Goal: Task Accomplishment & Management: Use online tool/utility

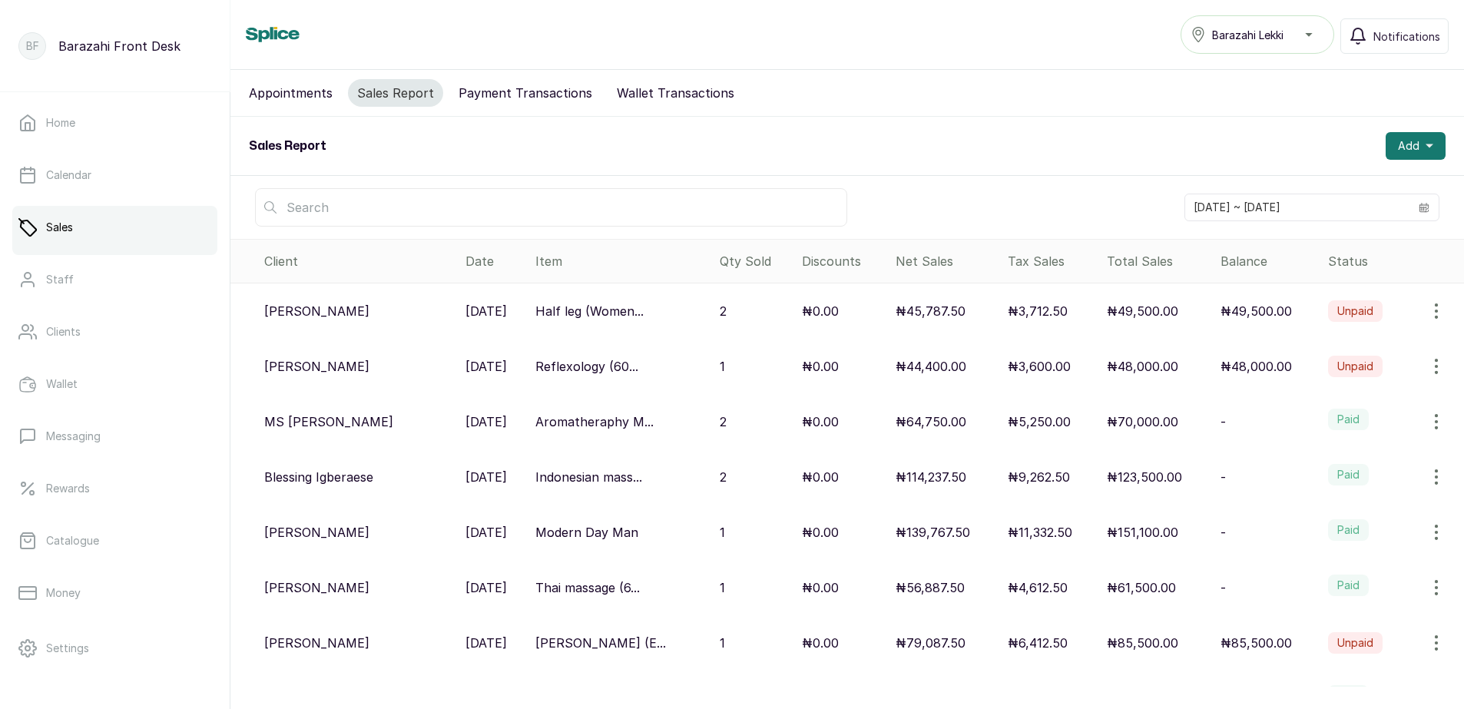
click at [1330, 418] on label "Paid" at bounding box center [1348, 420] width 41 height 22
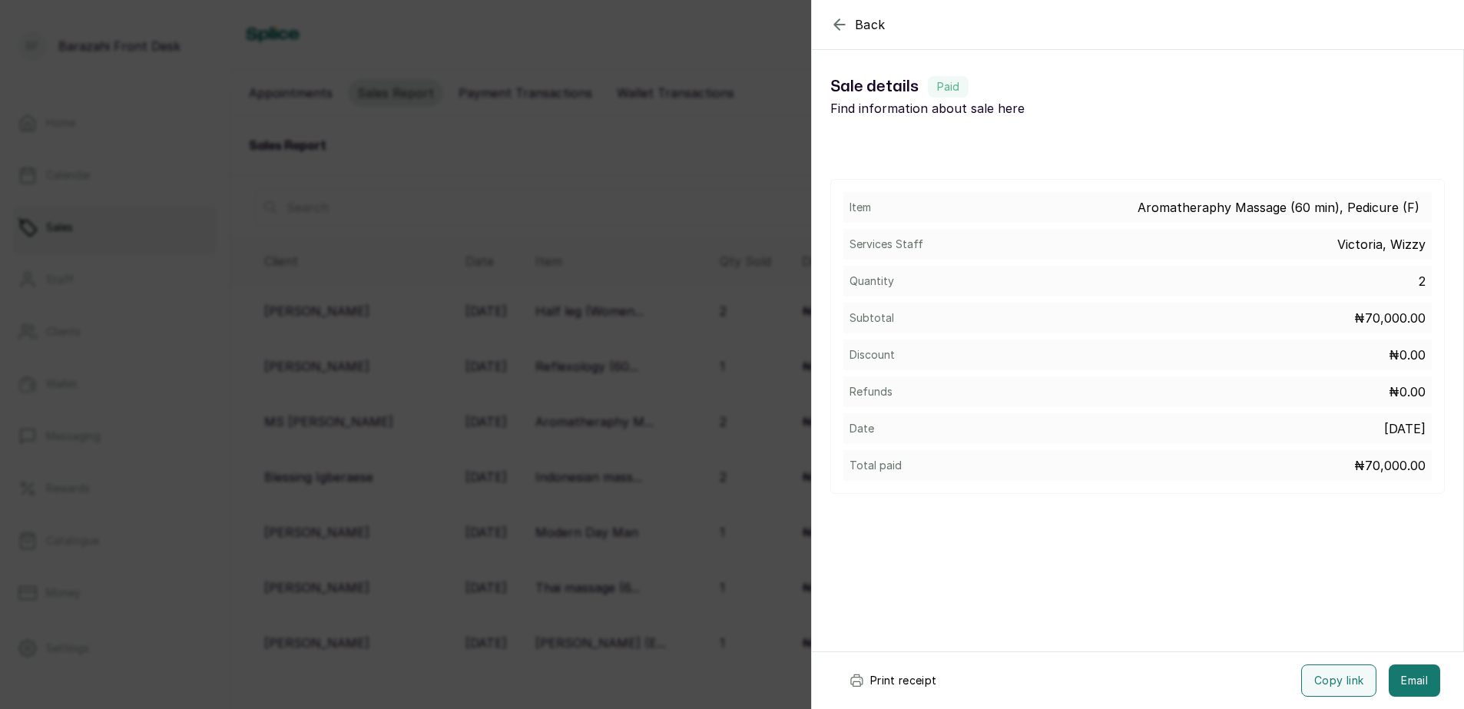
click at [906, 678] on button "Print receipt" at bounding box center [893, 680] width 113 height 32
click at [859, 28] on span "Back" at bounding box center [870, 24] width 31 height 18
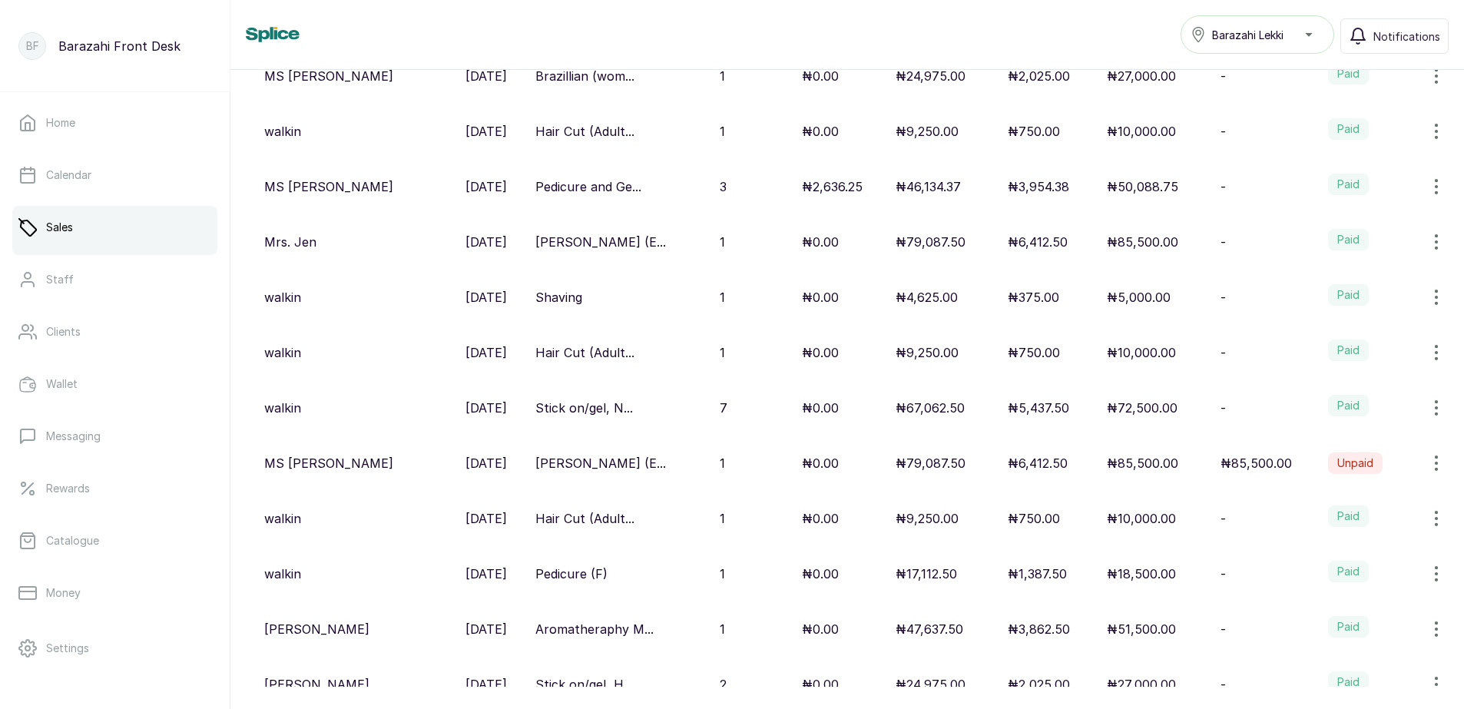
scroll to position [758, 0]
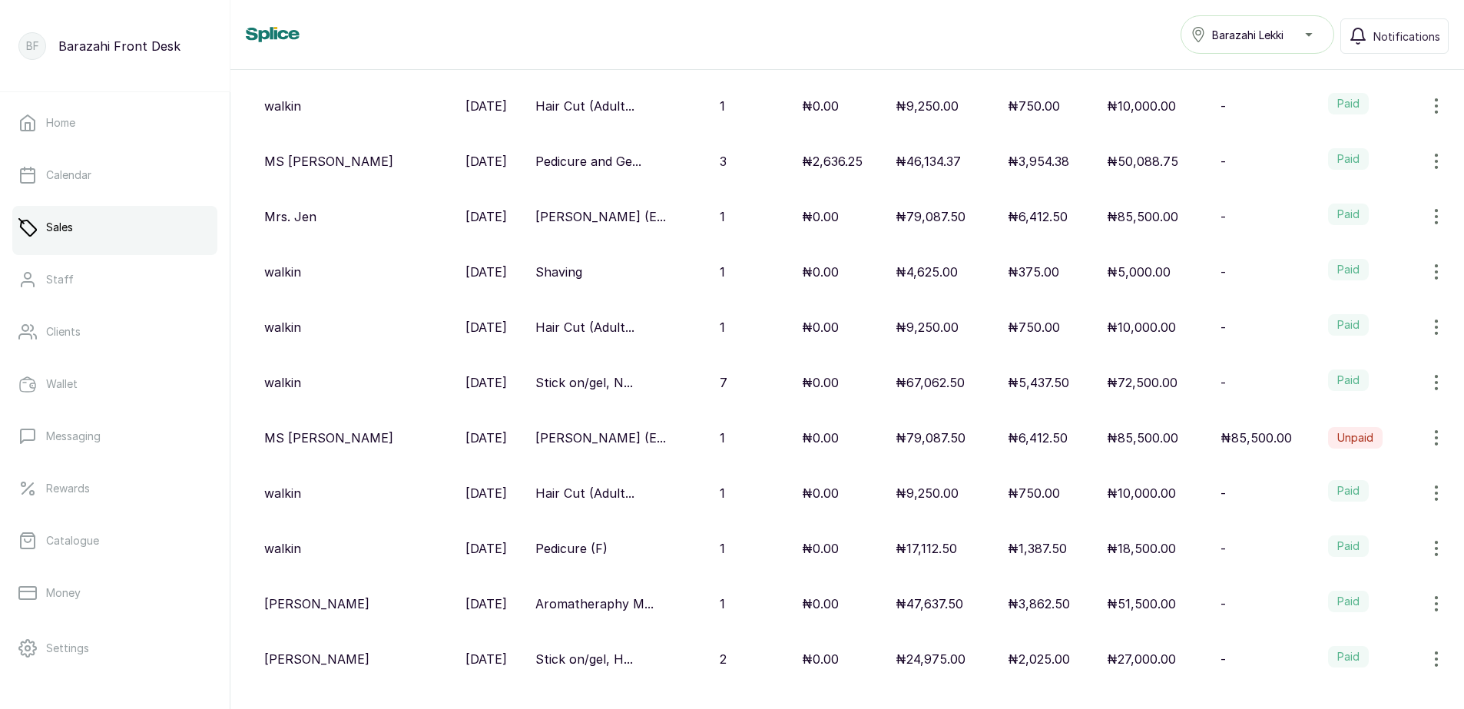
click at [1338, 545] on label "Paid" at bounding box center [1348, 546] width 41 height 22
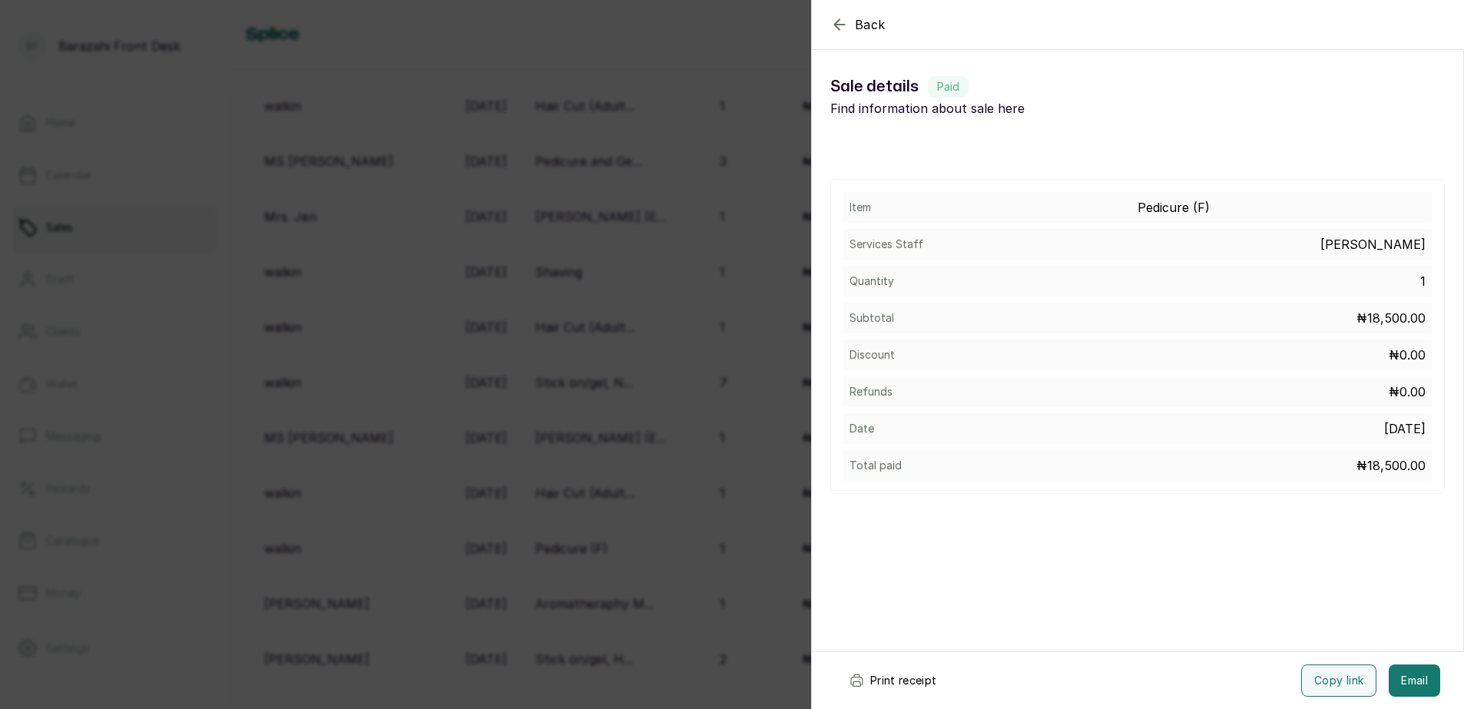
click at [890, 687] on button "Print receipt" at bounding box center [893, 680] width 113 height 32
click at [834, 22] on icon "button" at bounding box center [839, 24] width 18 height 18
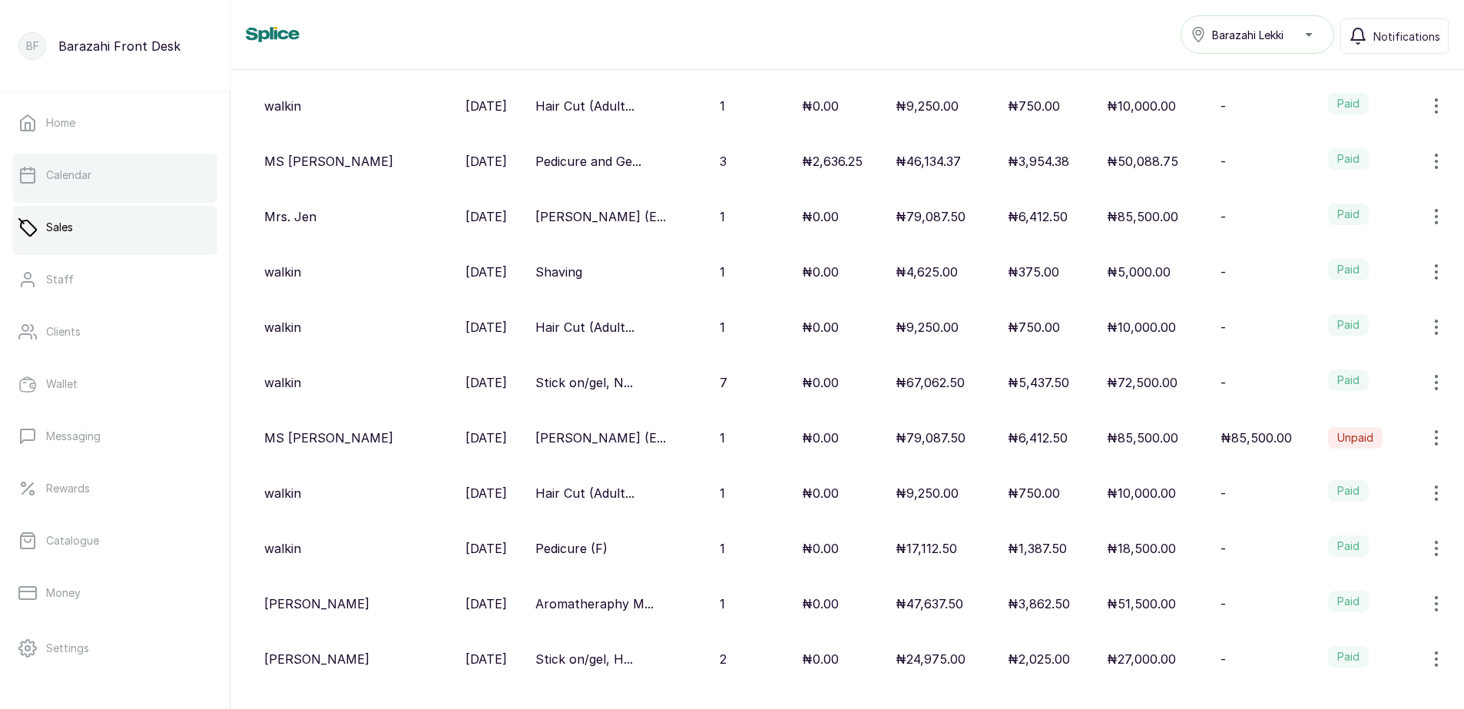
click at [85, 176] on p "Calendar" at bounding box center [68, 174] width 45 height 15
